Goal: Check status: Check status

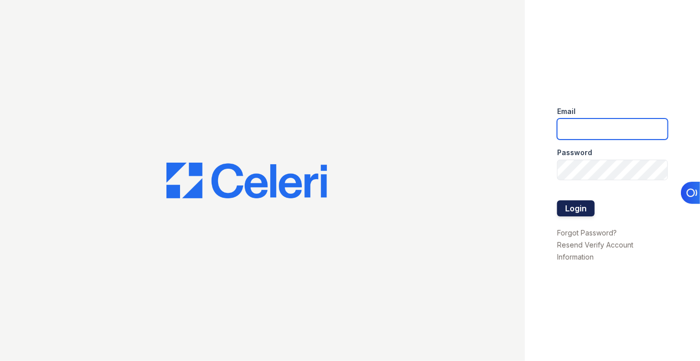
type input "[EMAIL_ADDRESS][DOMAIN_NAME]"
drag, startPoint x: 576, startPoint y: 202, endPoint x: 580, endPoint y: 212, distance: 10.8
click at [580, 212] on button "Login" at bounding box center [576, 208] width 38 height 16
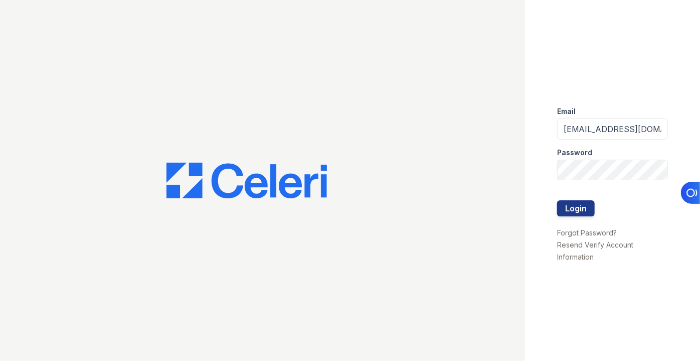
drag, startPoint x: 575, startPoint y: 204, endPoint x: 543, endPoint y: 182, distance: 39.0
click at [574, 204] on button "Login" at bounding box center [576, 208] width 38 height 16
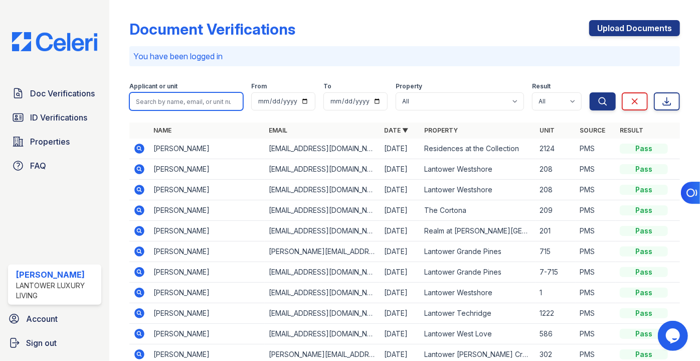
click at [177, 99] on input "search" at bounding box center [186, 101] width 114 height 18
type input "areonna"
click at [590, 92] on button "Search" at bounding box center [603, 101] width 26 height 18
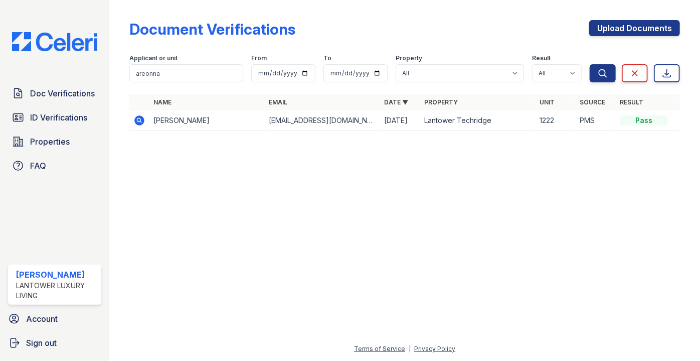
click at [143, 124] on icon at bounding box center [139, 120] width 12 height 12
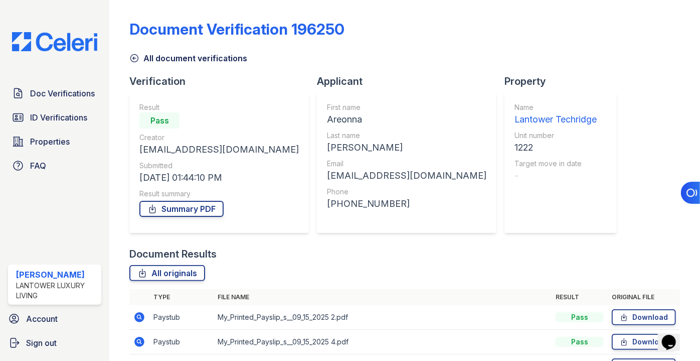
scroll to position [110, 0]
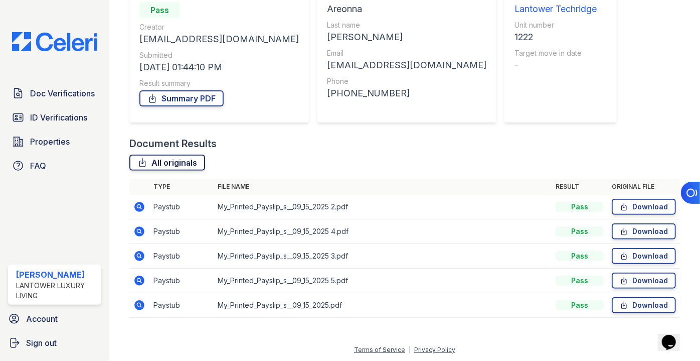
click at [192, 161] on link "All originals" at bounding box center [167, 162] width 76 height 16
click at [55, 118] on span "ID Verifications" at bounding box center [58, 117] width 57 height 12
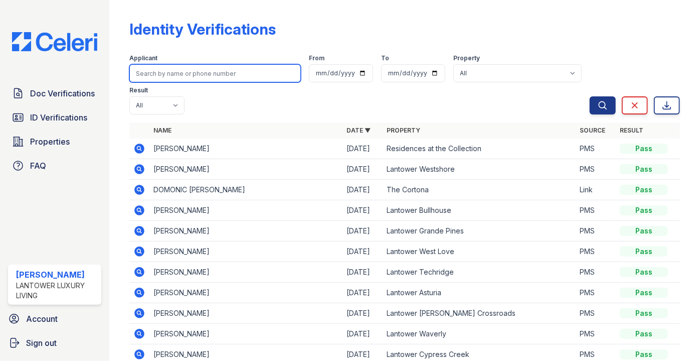
click at [188, 74] on input "search" at bounding box center [215, 73] width 172 height 18
type input "areonna"
click at [590, 96] on button "Search" at bounding box center [603, 105] width 26 height 18
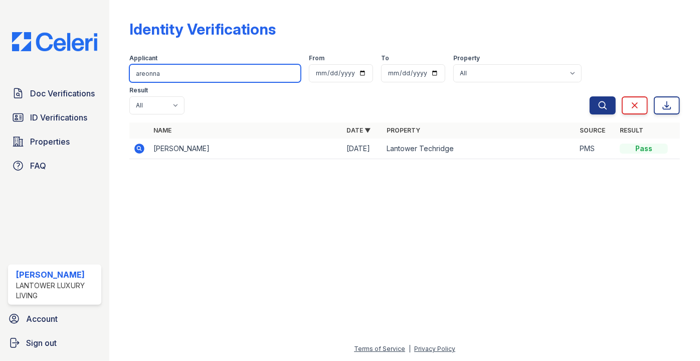
drag, startPoint x: 144, startPoint y: 64, endPoint x: 109, endPoint y: 73, distance: 36.9
click at [130, 66] on input "areonna" at bounding box center [215, 73] width 172 height 18
type input "nadia"
click at [590, 96] on button "Search" at bounding box center [603, 105] width 26 height 18
drag, startPoint x: 142, startPoint y: 81, endPoint x: 104, endPoint y: 88, distance: 38.7
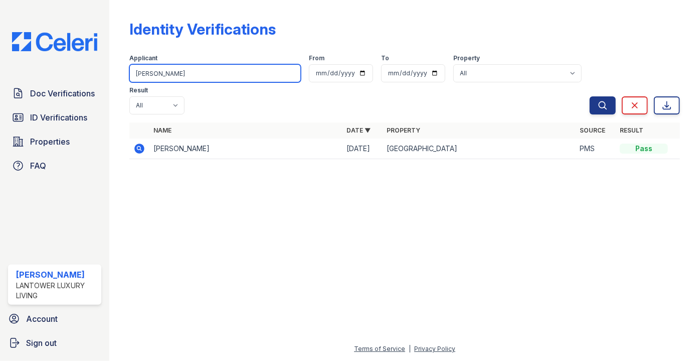
click at [104, 87] on div "Doc Verifications ID Verifications Properties FAQ Paola Materan Orozco Lantower…" at bounding box center [350, 180] width 700 height 361
type input "eliseu"
click at [590, 96] on button "Search" at bounding box center [603, 105] width 26 height 18
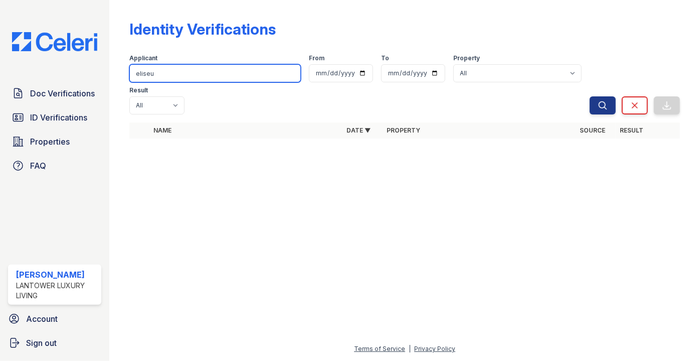
click at [198, 78] on input "eliseu" at bounding box center [215, 73] width 172 height 18
click at [590, 96] on button "Search" at bounding box center [603, 105] width 26 height 18
click at [199, 78] on input "eliseu" at bounding box center [215, 73] width 172 height 18
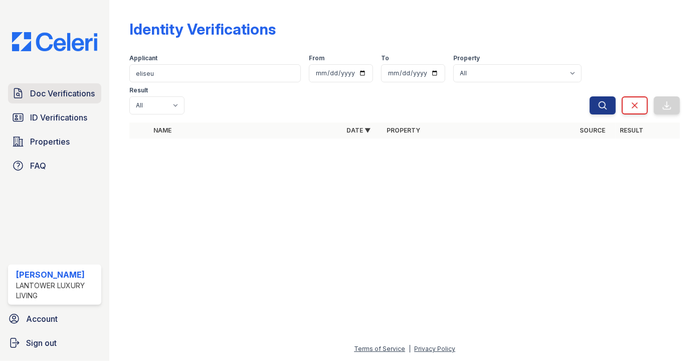
click at [41, 98] on span "Doc Verifications" at bounding box center [62, 93] width 65 height 12
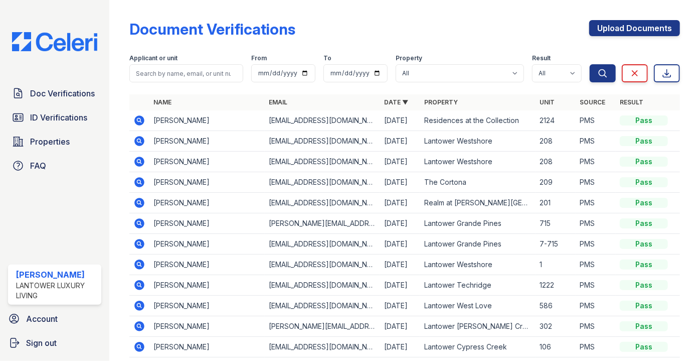
click at [196, 73] on input "search" at bounding box center [186, 73] width 114 height 18
type input "eliseu"
click at [590, 64] on button "Search" at bounding box center [603, 73] width 26 height 18
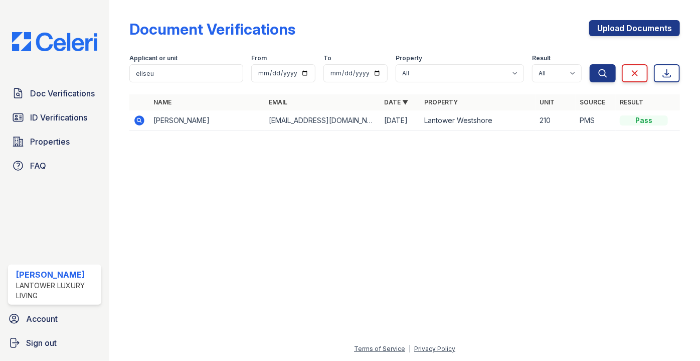
click at [147, 122] on td at bounding box center [139, 120] width 20 height 21
click at [141, 118] on icon at bounding box center [140, 120] width 10 height 10
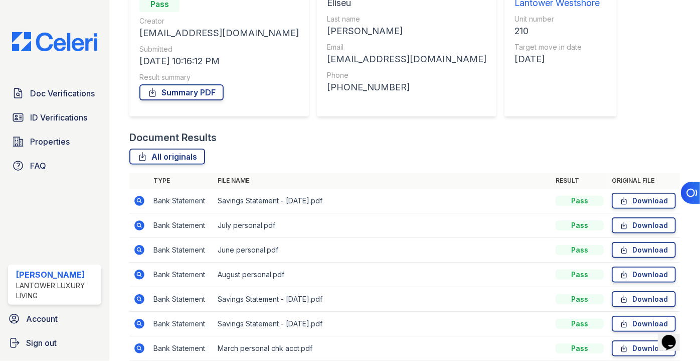
scroll to position [50, 0]
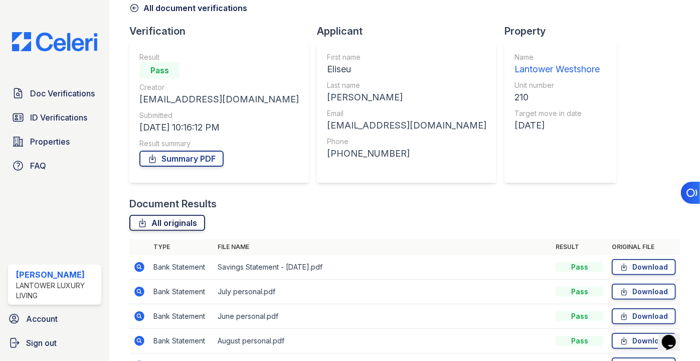
click at [158, 225] on link "All originals" at bounding box center [167, 223] width 76 height 16
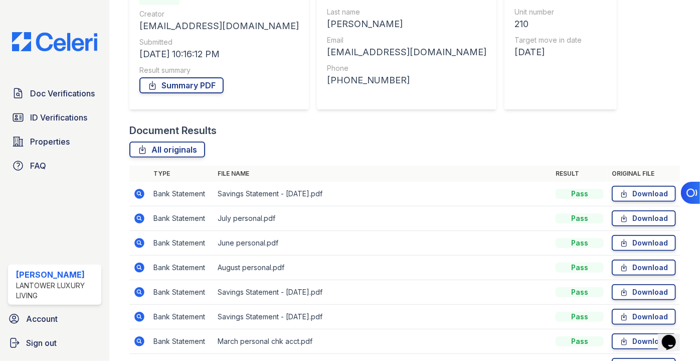
scroll to position [233, 0]
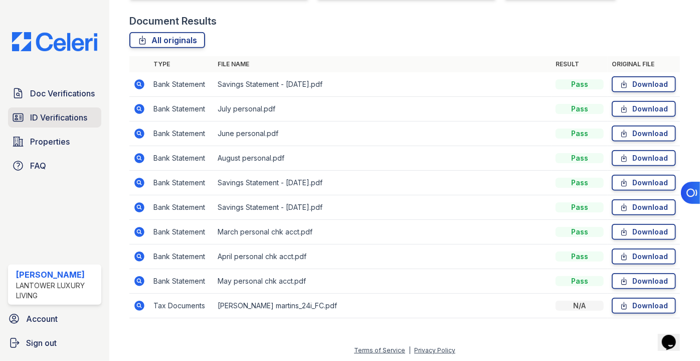
click at [45, 114] on span "ID Verifications" at bounding box center [58, 117] width 57 height 12
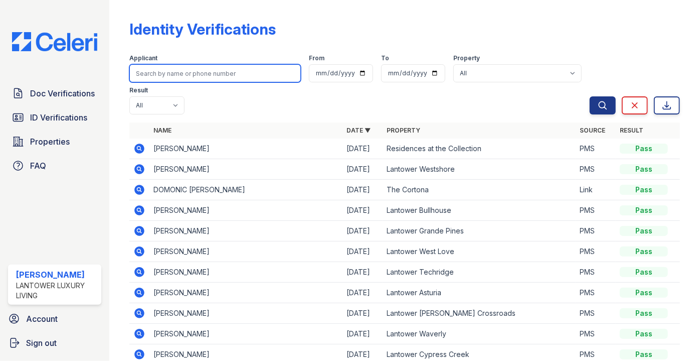
click at [190, 70] on input "search" at bounding box center [215, 73] width 172 height 18
type input "elise"
click at [590, 96] on button "Search" at bounding box center [603, 105] width 26 height 18
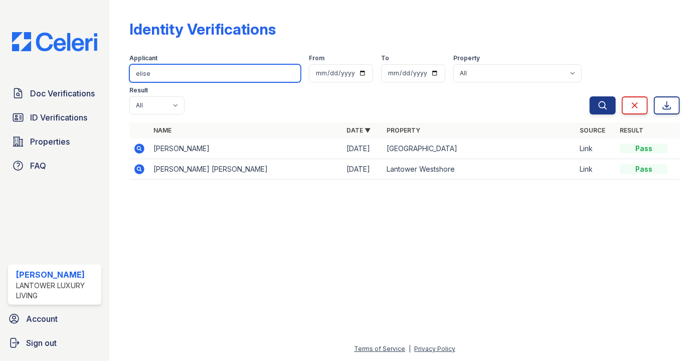
drag, startPoint x: 131, startPoint y: 72, endPoint x: 121, endPoint y: 72, distance: 9.5
click at [124, 72] on div "Identity Verifications Filter Applicant elise From To Property All Lantower Amb…" at bounding box center [404, 180] width 591 height 361
click at [169, 69] on input "elise" at bounding box center [215, 73] width 172 height 18
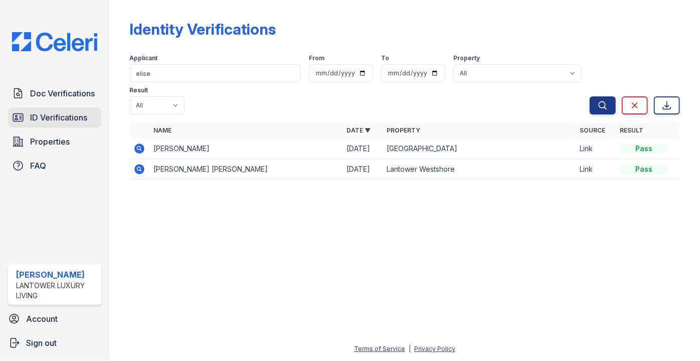
click at [59, 117] on span "ID Verifications" at bounding box center [58, 117] width 57 height 12
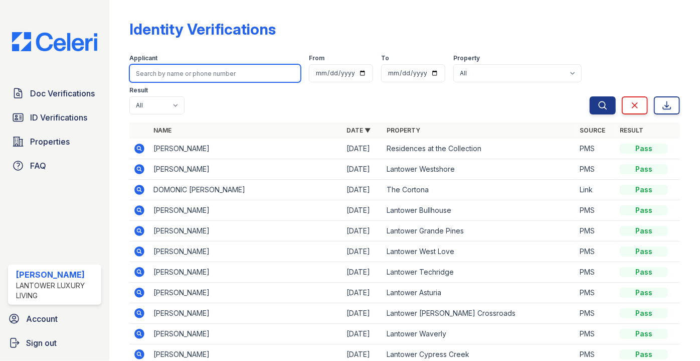
drag, startPoint x: 188, startPoint y: 77, endPoint x: 157, endPoint y: 74, distance: 30.2
click at [188, 77] on input "search" at bounding box center [215, 73] width 172 height 18
paste input "Eliseu"
type input "Eliseu"
click at [590, 96] on button "Search" at bounding box center [603, 105] width 26 height 18
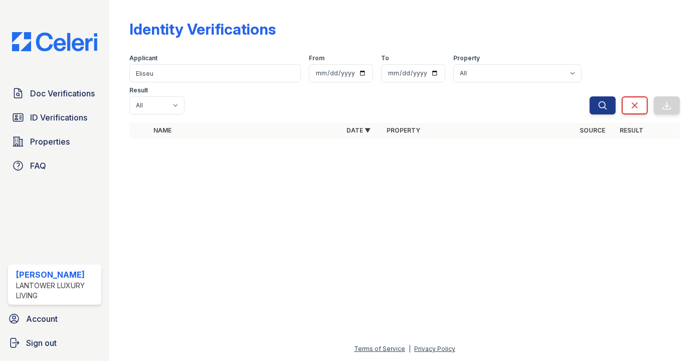
click at [248, 164] on div at bounding box center [404, 253] width 559 height 178
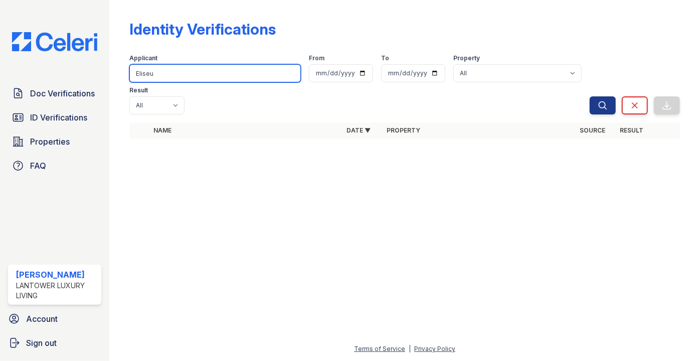
click at [179, 70] on input "Eliseu" at bounding box center [215, 73] width 172 height 18
click at [590, 96] on button "Search" at bounding box center [603, 105] width 26 height 18
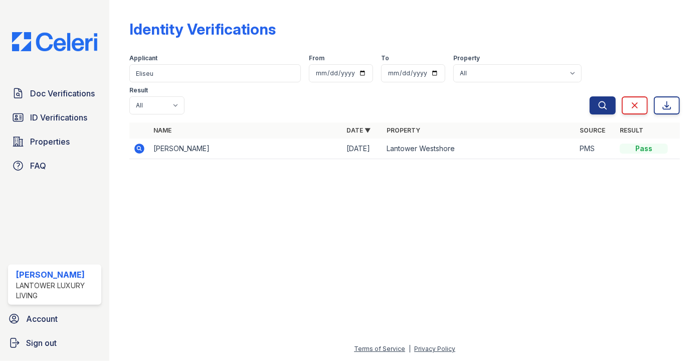
click at [141, 143] on icon at bounding box center [140, 148] width 10 height 10
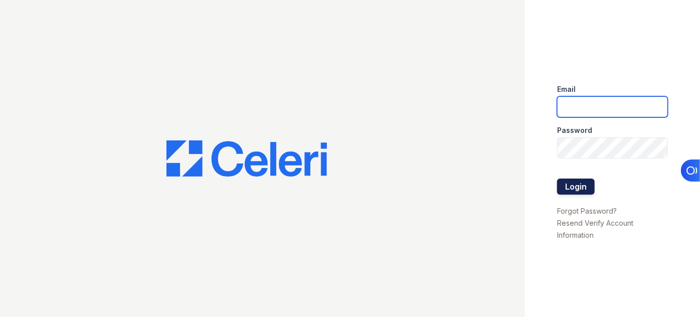
type input "pmateranorozco@lantowerliving.com"
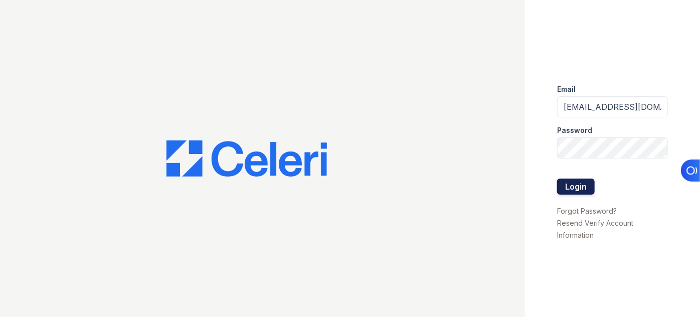
click at [566, 183] on button "Login" at bounding box center [576, 187] width 38 height 16
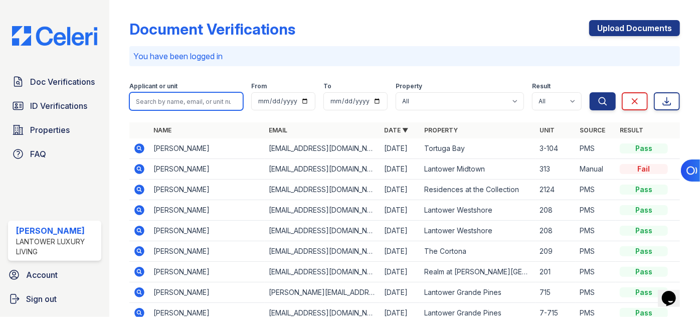
click at [177, 97] on input "search" at bounding box center [186, 101] width 114 height 18
type input "dianelis"
click at [590, 92] on button "Search" at bounding box center [603, 101] width 26 height 18
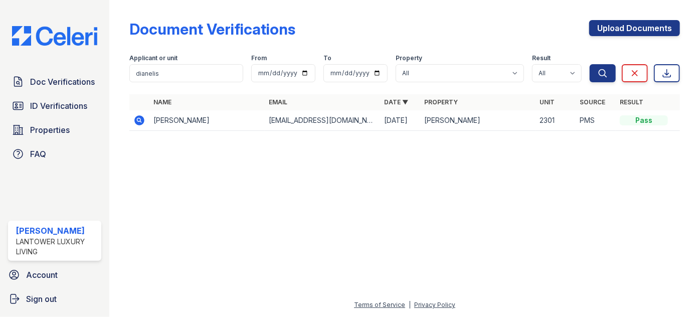
click at [141, 121] on icon at bounding box center [140, 120] width 10 height 10
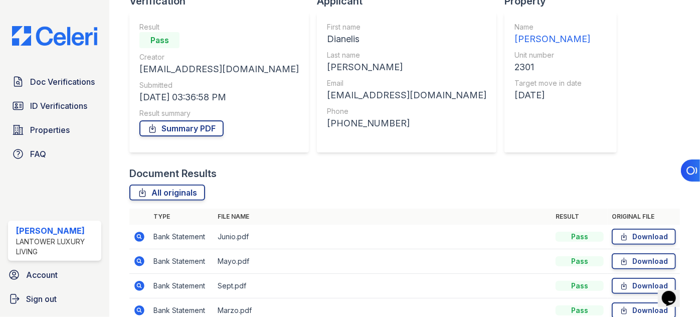
scroll to position [203, 0]
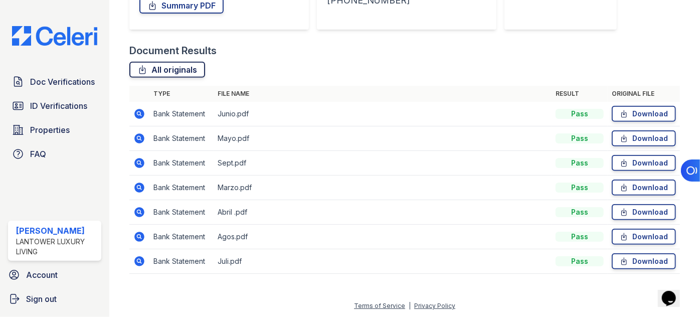
click at [168, 74] on link "All originals" at bounding box center [167, 70] width 76 height 16
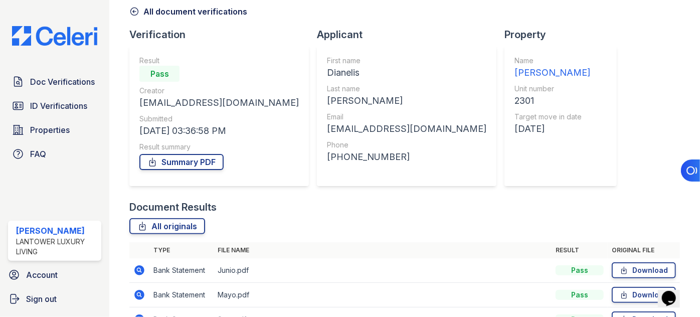
scroll to position [0, 0]
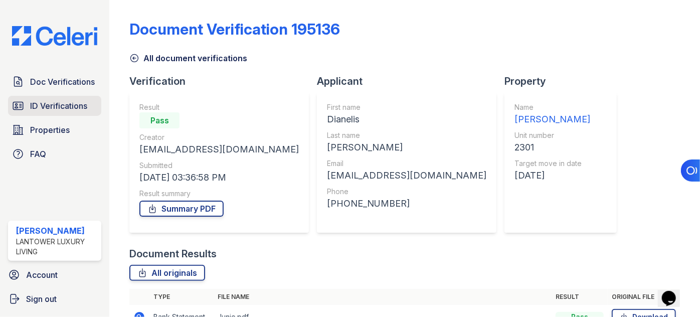
click at [61, 100] on span "ID Verifications" at bounding box center [58, 106] width 57 height 12
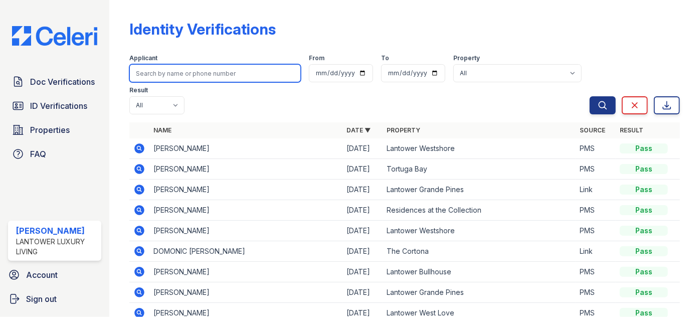
click at [191, 68] on input "search" at bounding box center [215, 73] width 172 height 18
type input "dianelis"
click at [590, 96] on button "Search" at bounding box center [603, 105] width 26 height 18
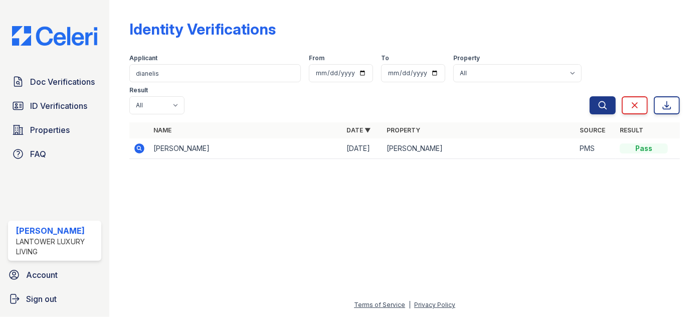
click at [143, 142] on icon at bounding box center [139, 148] width 12 height 12
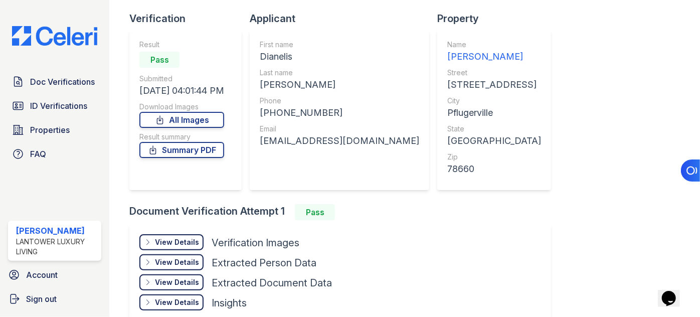
scroll to position [116, 0]
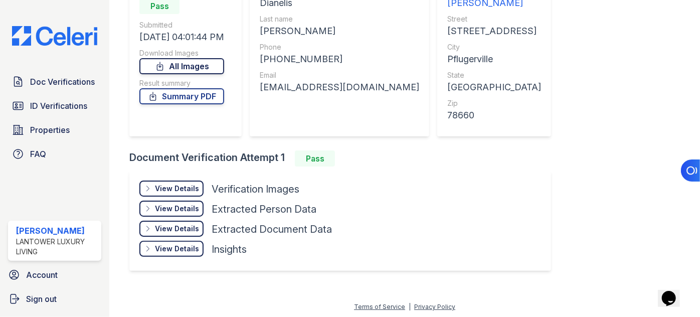
click at [182, 71] on link "All Images" at bounding box center [181, 66] width 85 height 16
